Goal: Task Accomplishment & Management: Manage account settings

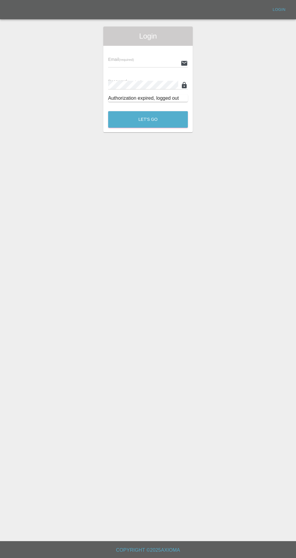
click at [151, 62] on input "text" at bounding box center [143, 63] width 70 height 9
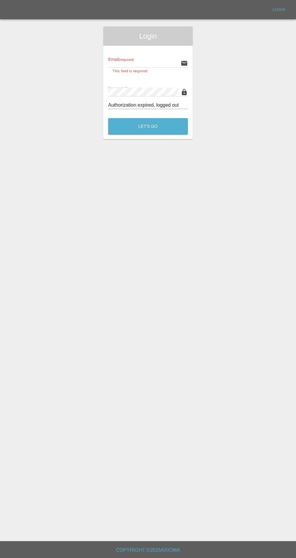
type input "[EMAIL_ADDRESS][DOMAIN_NAME]"
click at [108, 118] on button "Let's Go" at bounding box center [148, 126] width 80 height 17
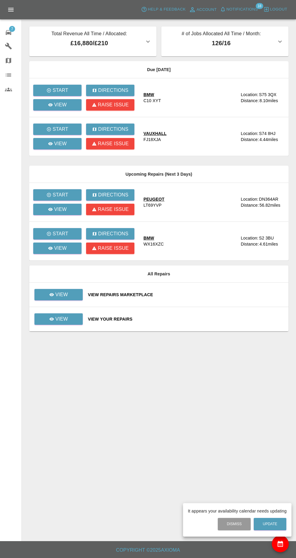
click at [76, 295] on div at bounding box center [148, 279] width 296 height 558
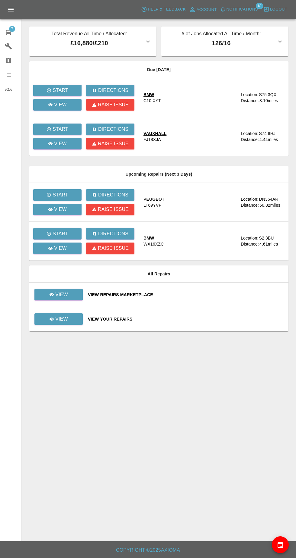
click at [277, 537] on main "Total Revenue All Time / Allocated: £16,880 / £210 Rickys Smart Repairs : £16,8…" at bounding box center [148, 271] width 296 height 542
click at [284, 550] on button "availability" at bounding box center [279, 543] width 17 height 17
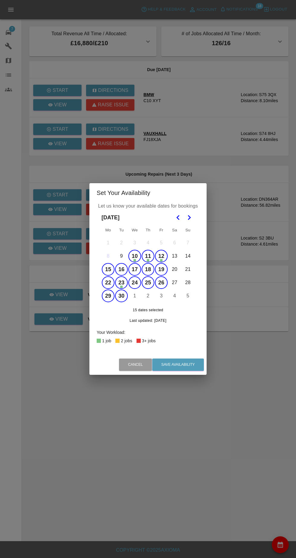
click at [134, 256] on button "10" at bounding box center [134, 256] width 13 height 13
click at [149, 257] on button "11" at bounding box center [147, 256] width 13 height 13
click at [161, 256] on button "12" at bounding box center [161, 256] width 13 height 13
click at [192, 369] on button "Save Availability" at bounding box center [178, 365] width 52 height 12
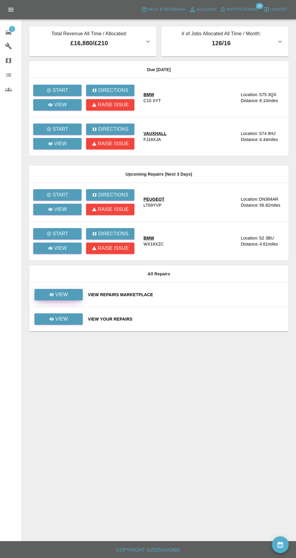
click at [73, 289] on link "View" at bounding box center [58, 294] width 48 height 11
click at [42, 289] on link "View" at bounding box center [58, 294] width 48 height 11
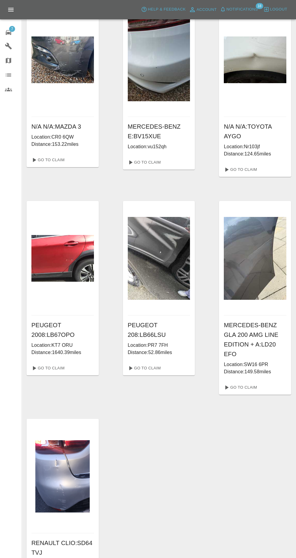
scroll to position [25, 0]
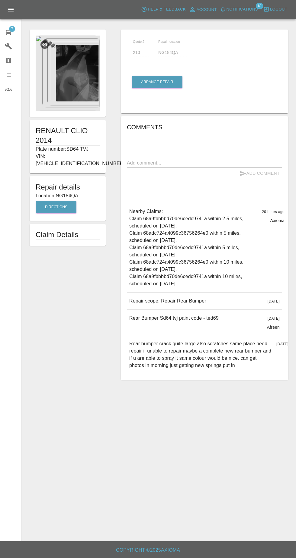
click at [76, 101] on img at bounding box center [68, 73] width 64 height 75
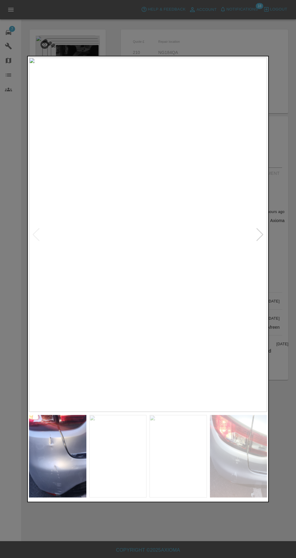
click at [133, 498] on img at bounding box center [117, 456] width 57 height 83
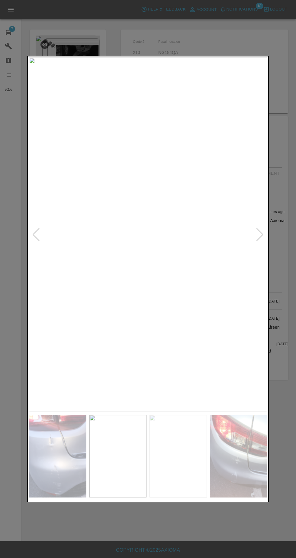
click at [59, 498] on img at bounding box center [57, 456] width 57 height 83
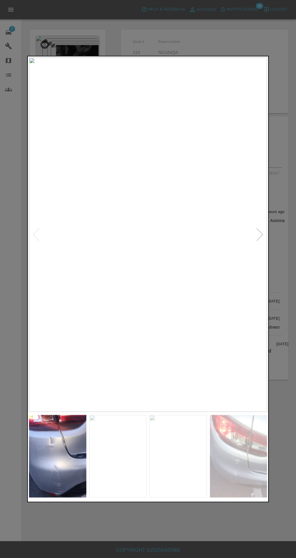
click at [130, 498] on img at bounding box center [117, 456] width 57 height 83
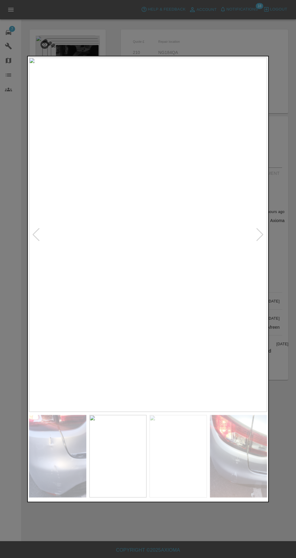
click at [185, 498] on img at bounding box center [177, 456] width 57 height 83
click at [242, 498] on img at bounding box center [238, 456] width 57 height 83
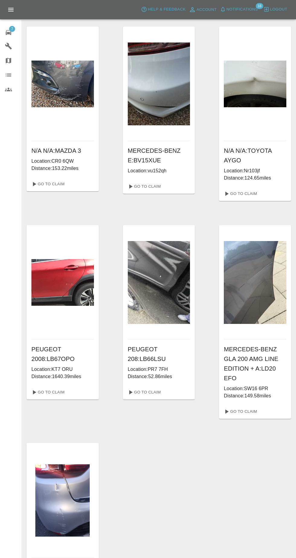
click at [246, 9] on span "Notifications" at bounding box center [241, 9] width 31 height 7
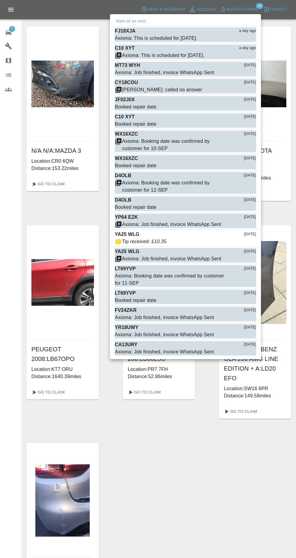
click at [169, 480] on div at bounding box center [148, 279] width 296 height 558
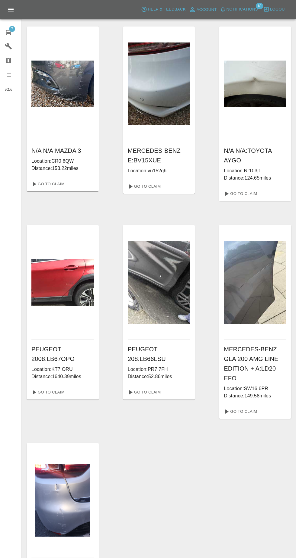
click at [8, 32] on icon at bounding box center [8, 32] width 5 height 5
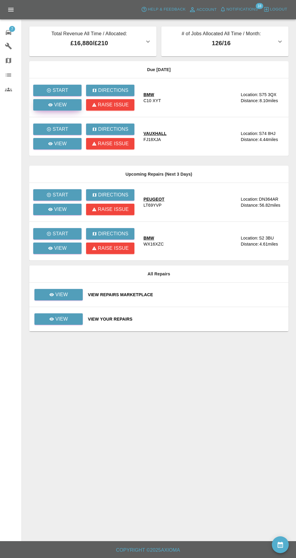
click at [67, 110] on link "View" at bounding box center [57, 104] width 48 height 11
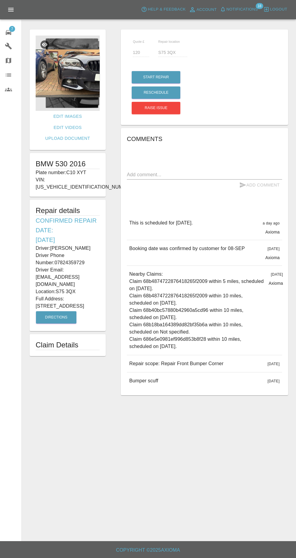
click at [60, 90] on img at bounding box center [68, 73] width 64 height 75
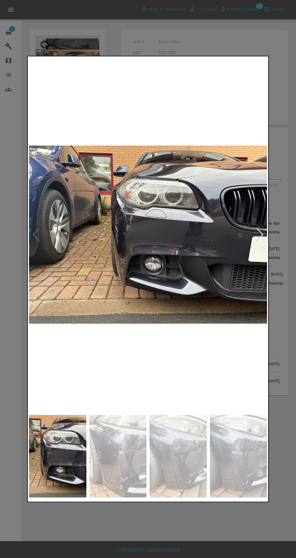
click at [122, 456] on img at bounding box center [117, 456] width 57 height 83
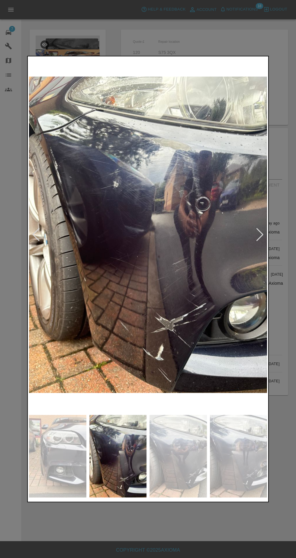
click at [180, 455] on img at bounding box center [177, 456] width 57 height 83
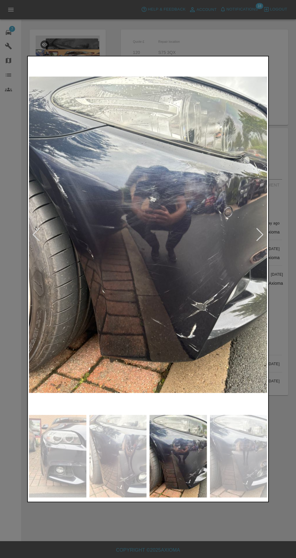
click at [237, 457] on img at bounding box center [238, 456] width 57 height 83
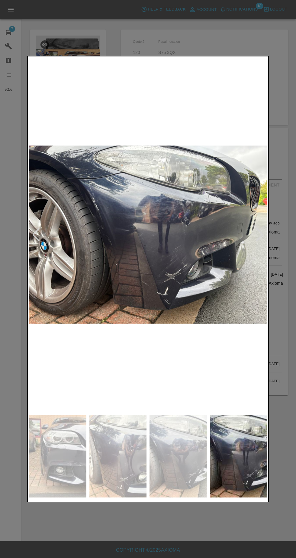
click at [137, 532] on div at bounding box center [148, 279] width 296 height 558
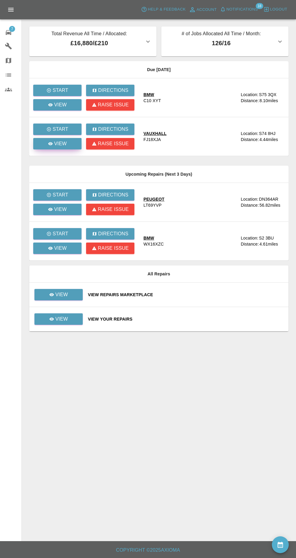
click at [75, 145] on link "View" at bounding box center [57, 143] width 48 height 11
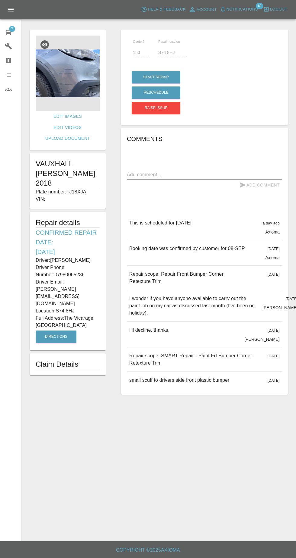
click at [82, 91] on img at bounding box center [68, 73] width 64 height 75
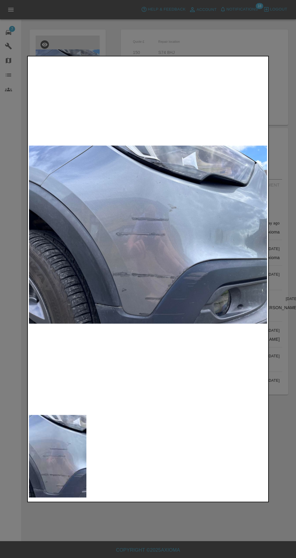
click at [286, 373] on div at bounding box center [148, 279] width 296 height 558
